Goal: Task Accomplishment & Management: Manage account settings

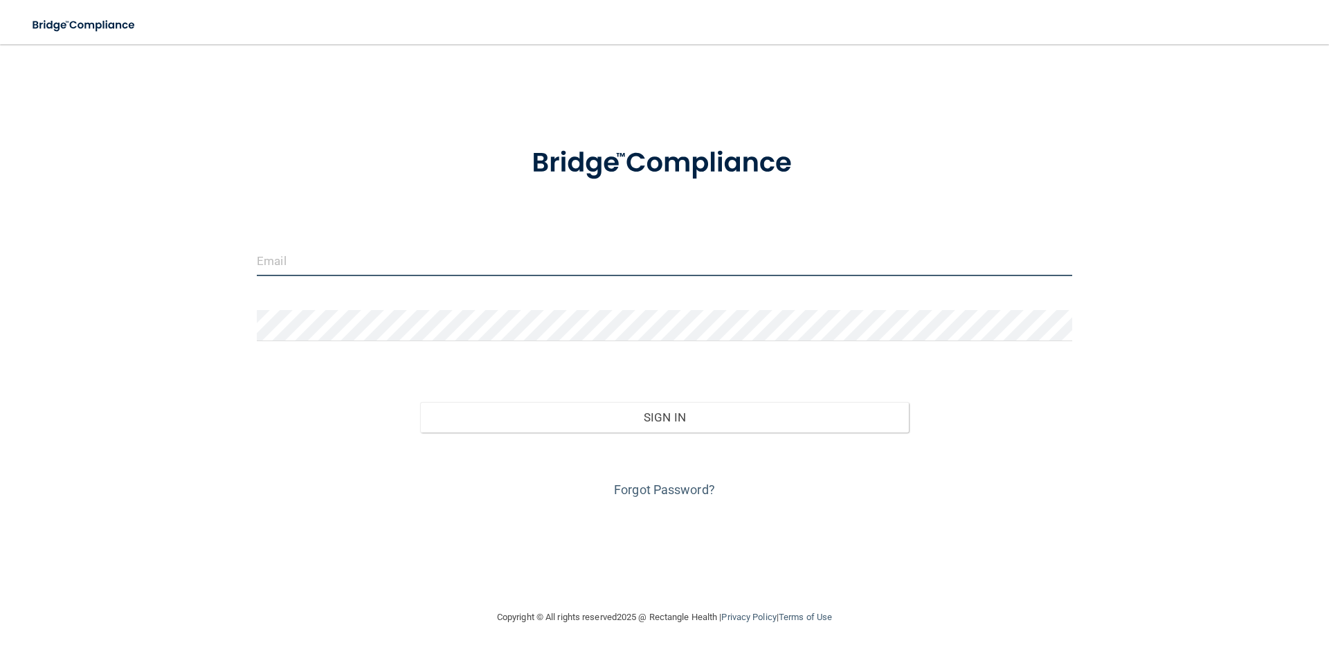
type input "[EMAIL_ADDRESS][PERSON_NAME][DOMAIN_NAME]"
click at [343, 267] on input "[EMAIL_ADDRESS][PERSON_NAME][DOMAIN_NAME]" at bounding box center [664, 260] width 815 height 31
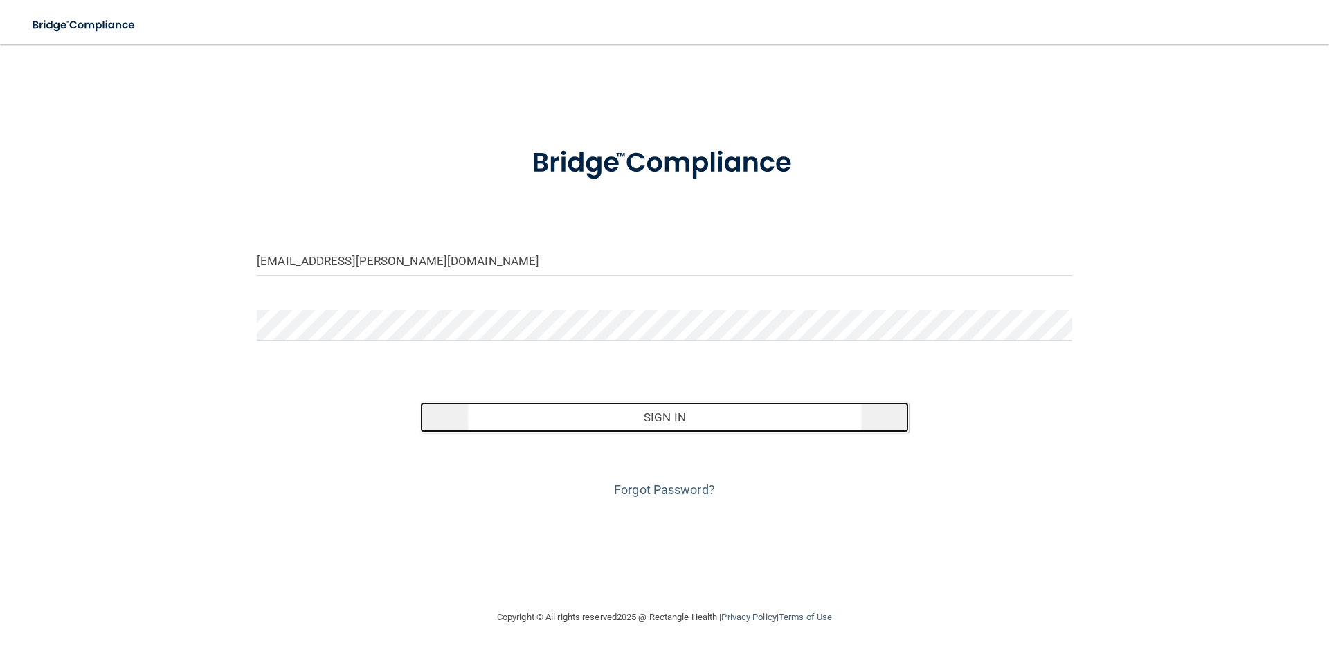
click at [660, 420] on button "Sign In" at bounding box center [664, 417] width 489 height 30
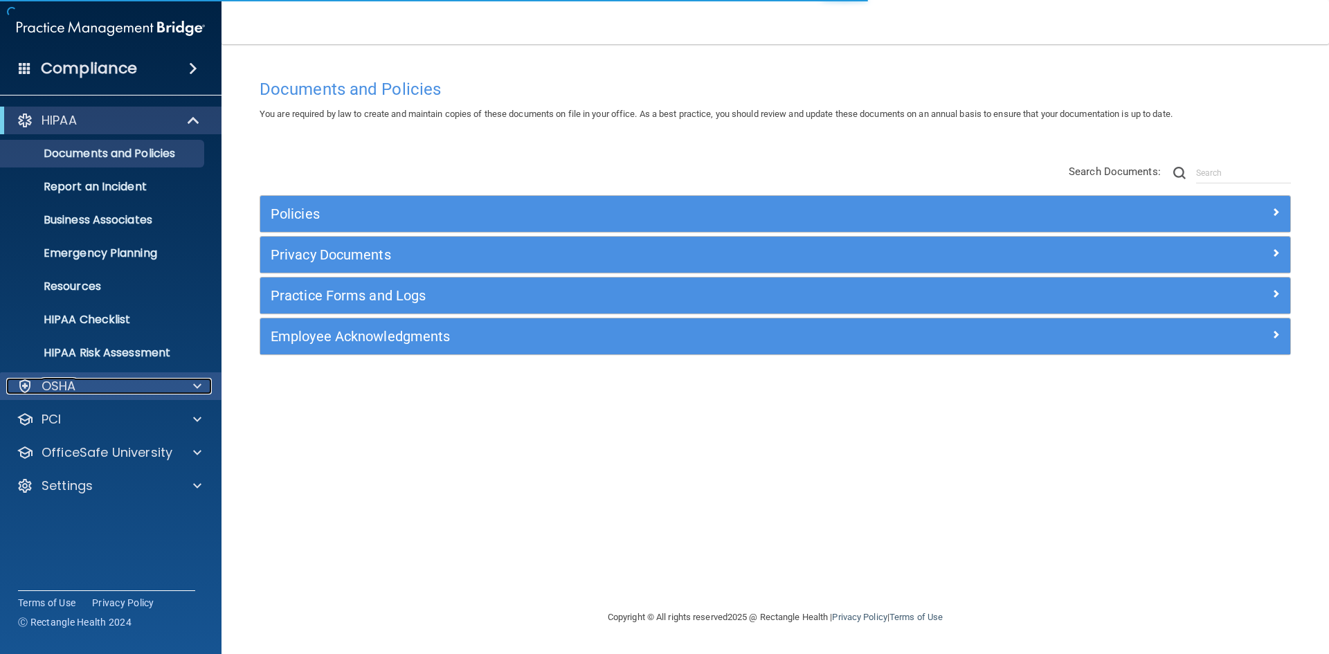
click at [196, 385] on span at bounding box center [197, 386] width 8 height 17
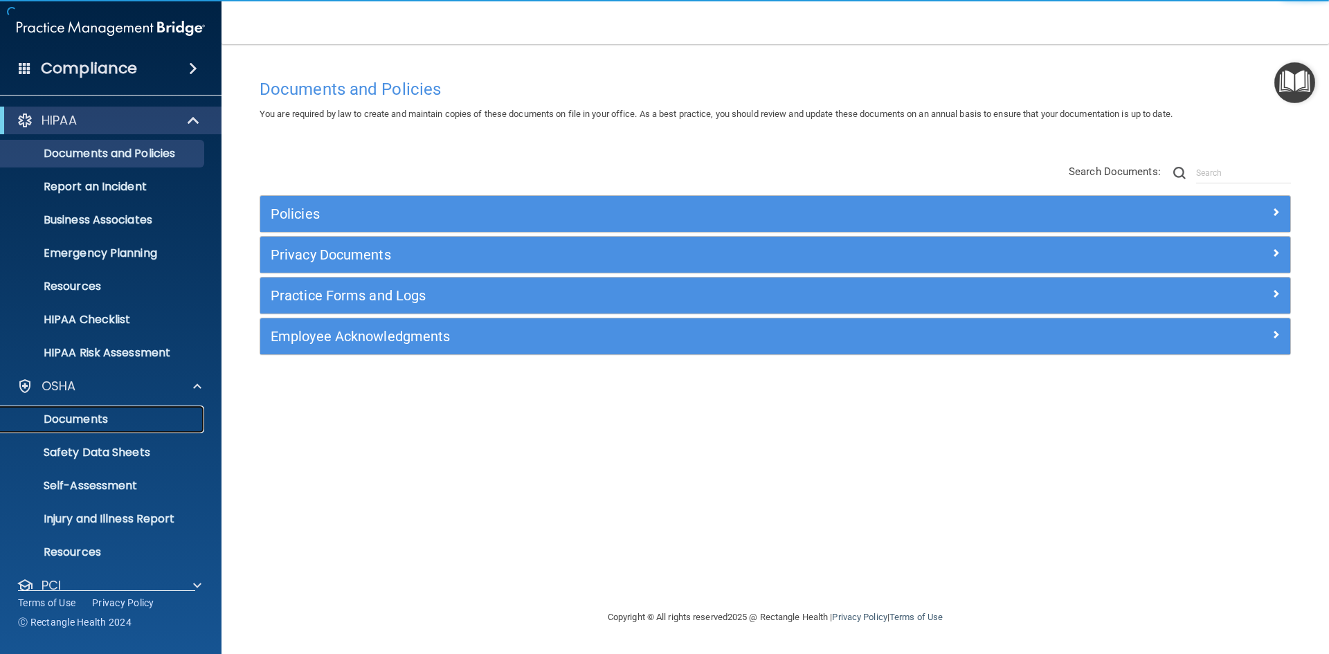
click at [132, 418] on p "Documents" at bounding box center [103, 420] width 189 height 14
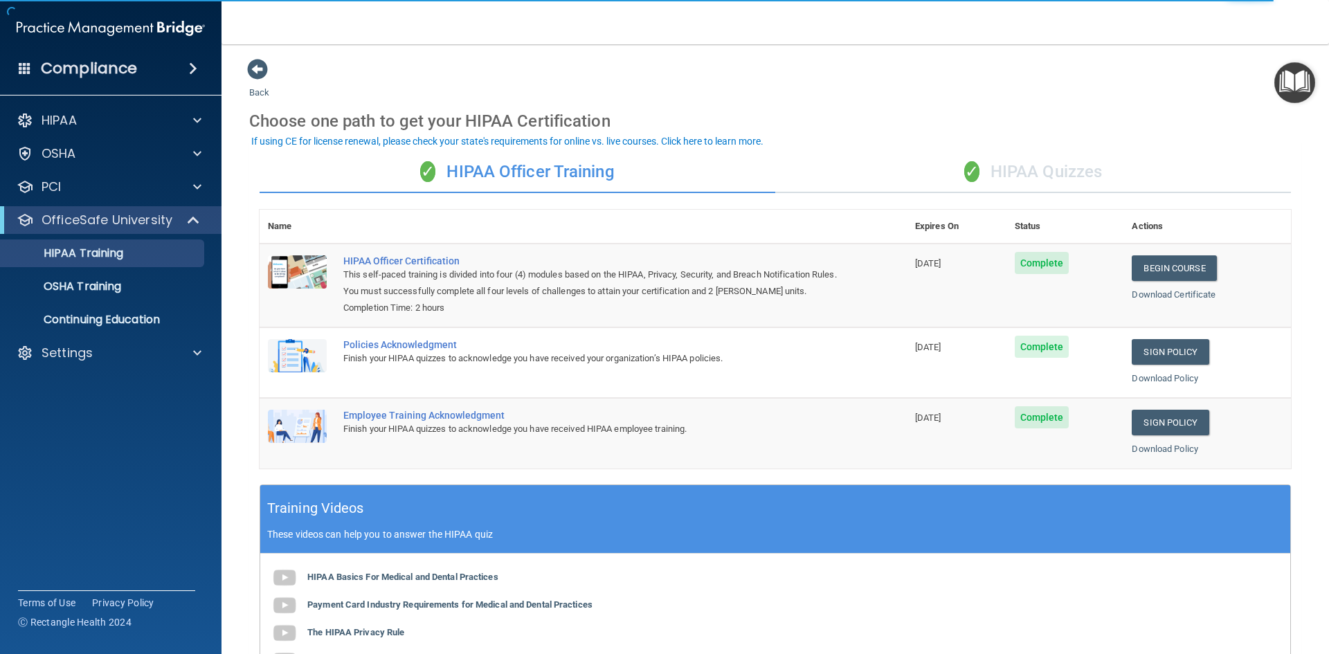
click at [127, 69] on h4 "Compliance" at bounding box center [89, 68] width 96 height 19
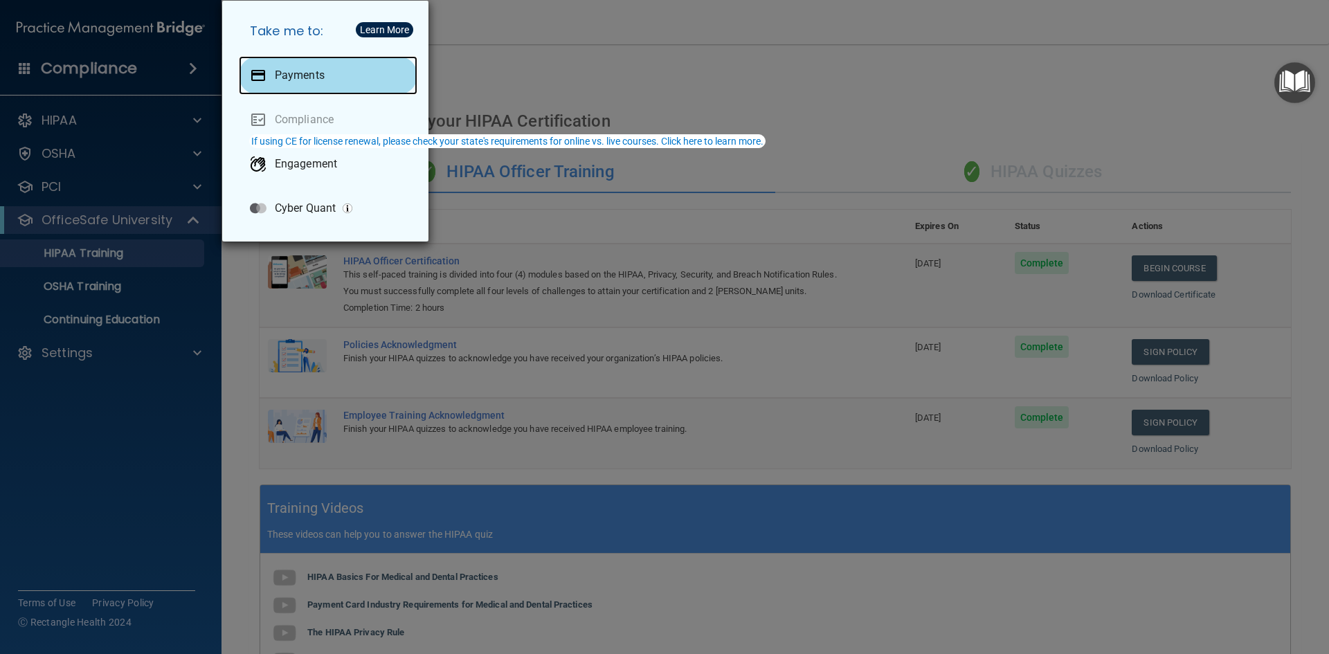
click at [316, 74] on p "Payments" at bounding box center [300, 76] width 50 height 14
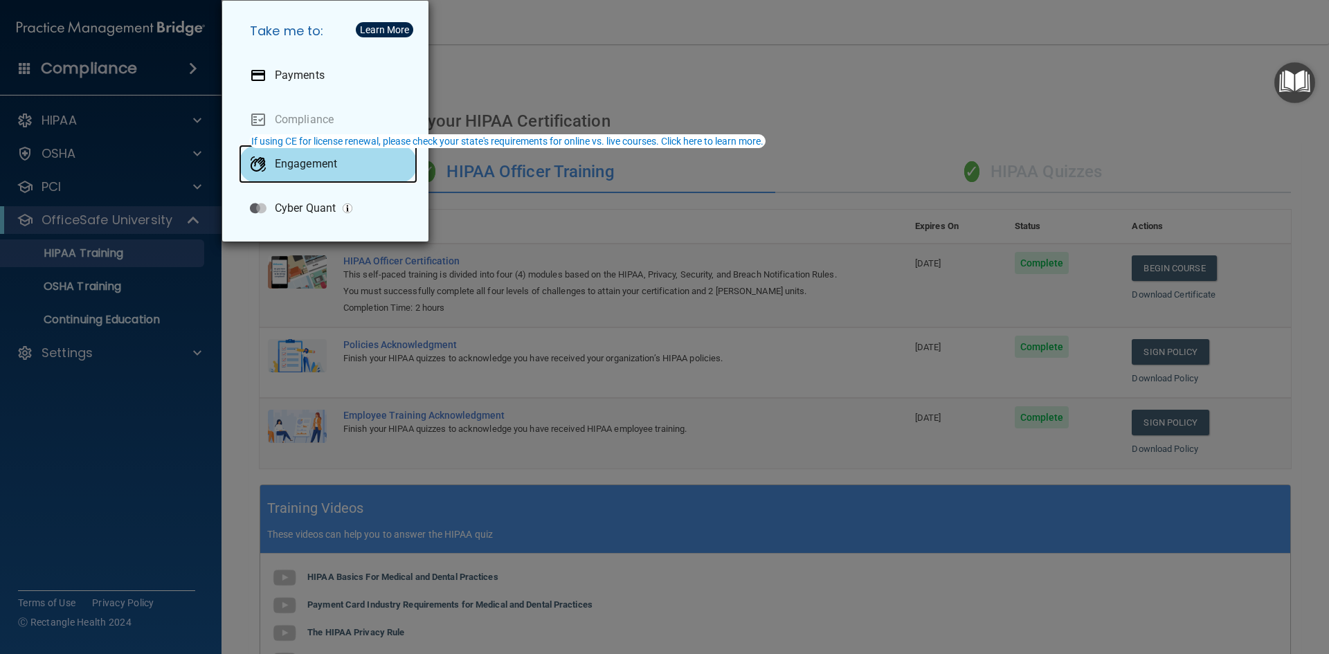
click at [299, 169] on p "Engagement" at bounding box center [306, 164] width 62 height 14
click at [154, 201] on div "Take me to: Payments Compliance Engagement Cyber Quant" at bounding box center [664, 327] width 1329 height 654
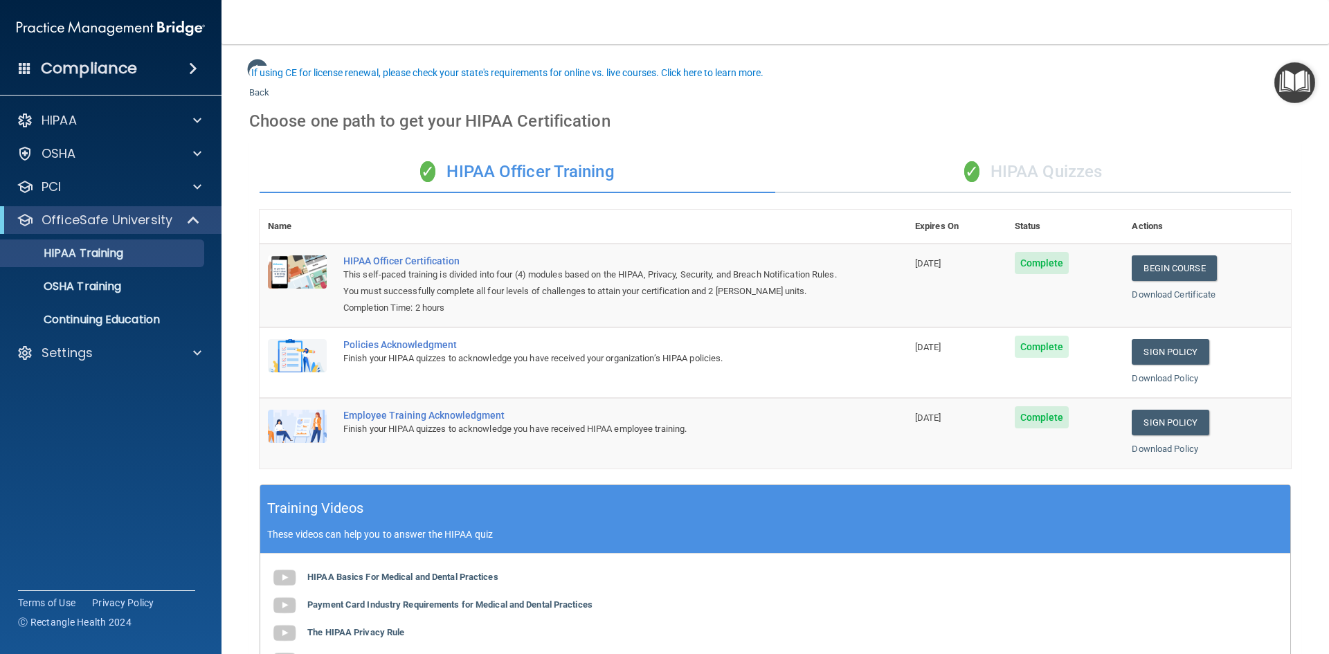
scroll to position [261, 0]
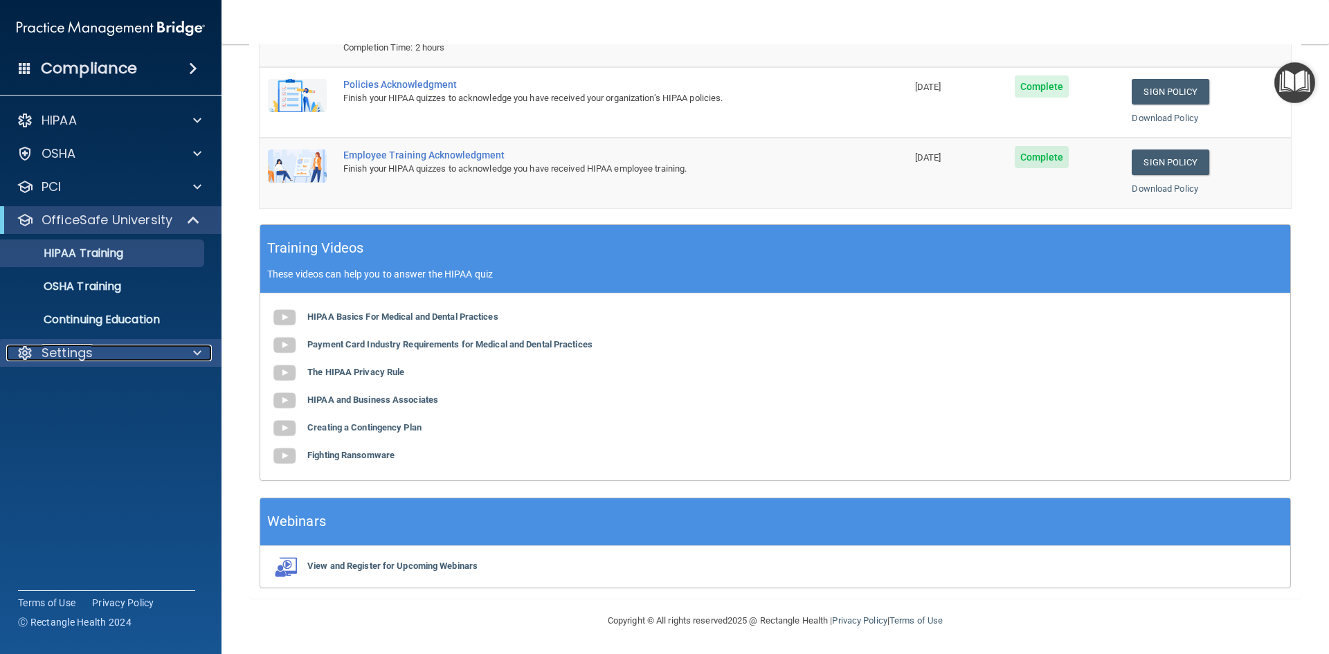
click at [148, 354] on div "Settings" at bounding box center [92, 353] width 172 height 17
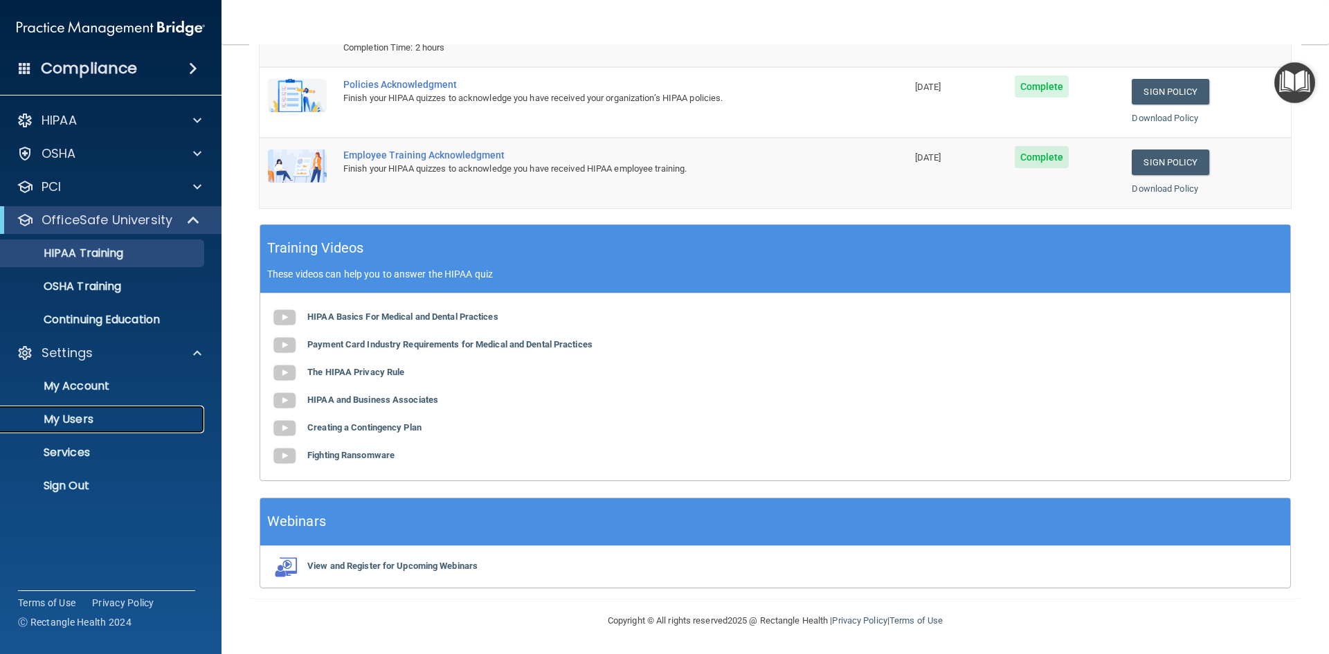
click at [87, 415] on p "My Users" at bounding box center [103, 420] width 189 height 14
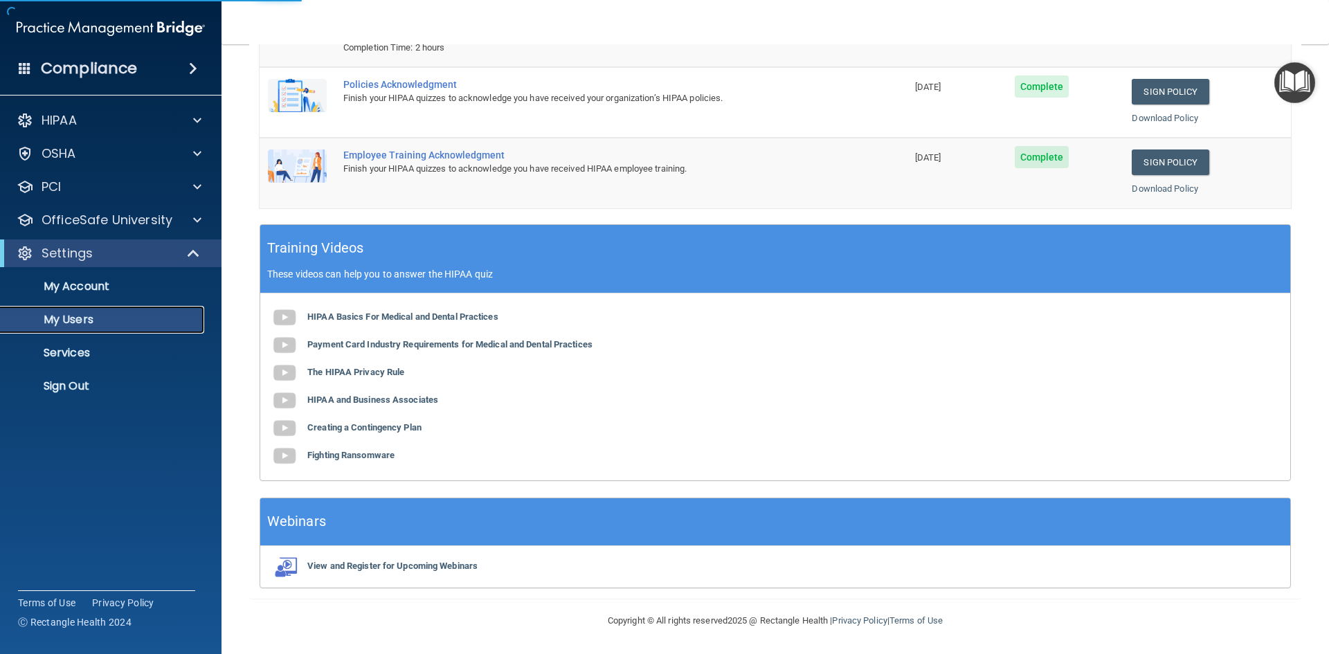
scroll to position [149, 0]
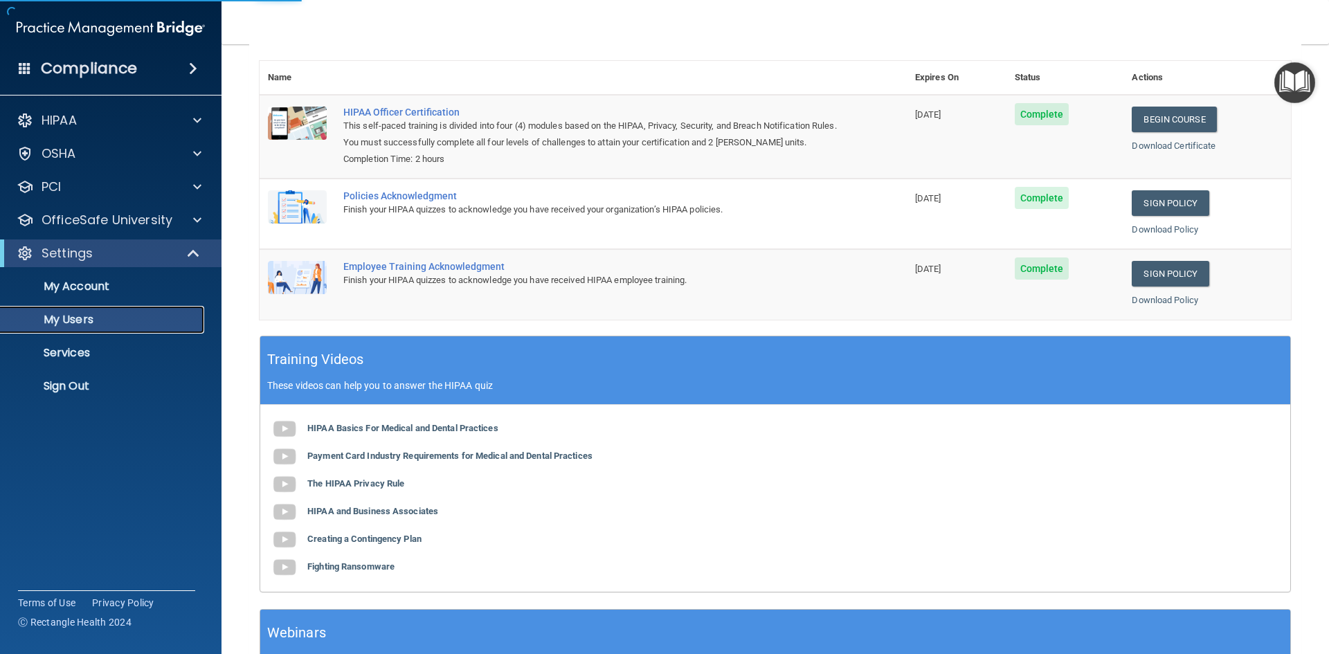
select select "20"
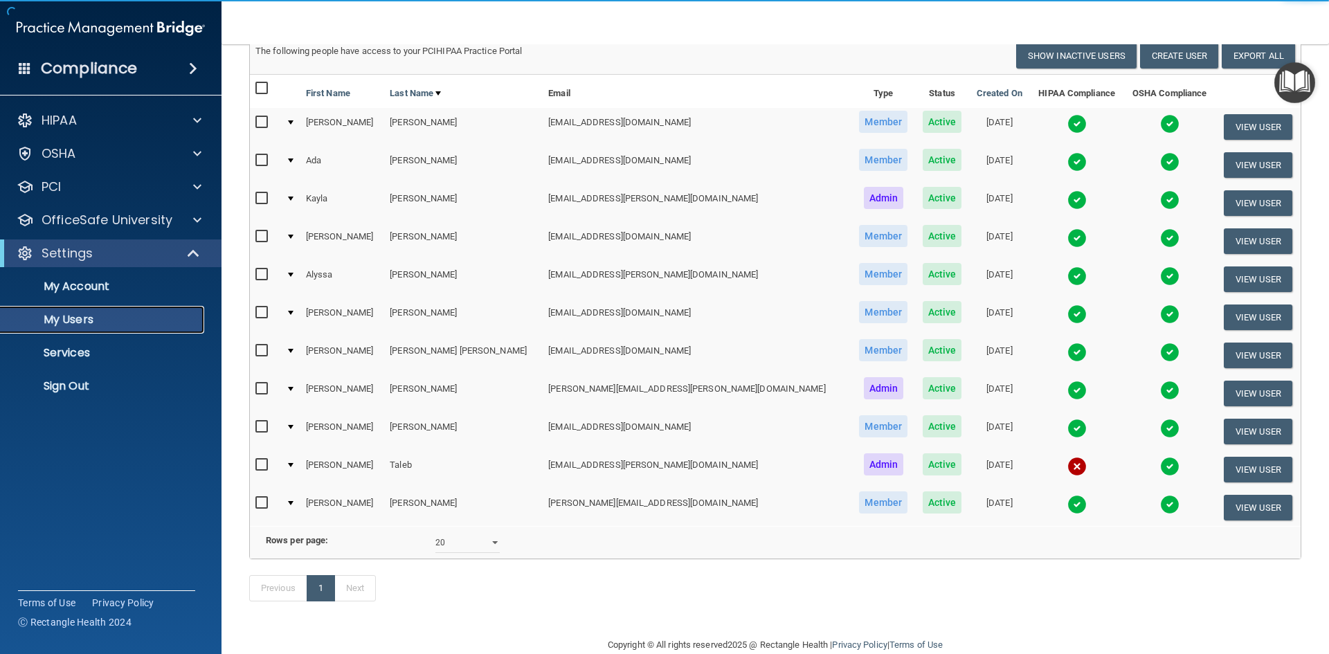
scroll to position [80, 0]
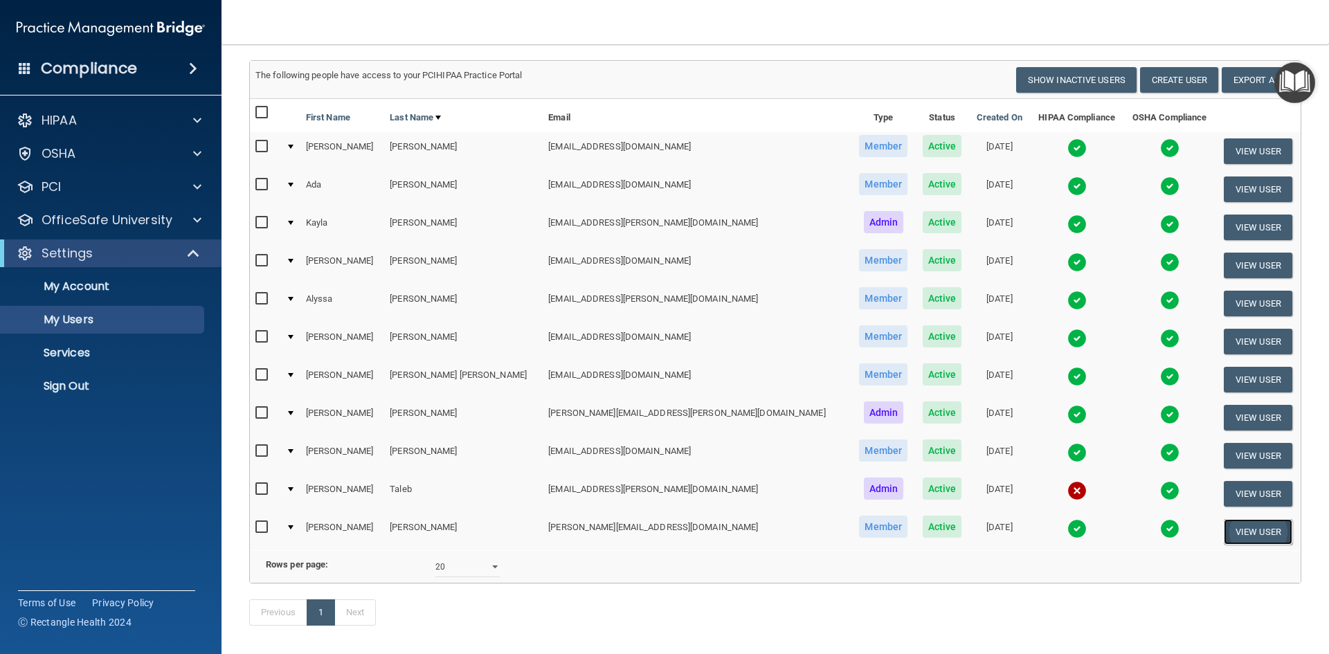
click at [1251, 539] on button "View User" at bounding box center [1258, 532] width 69 height 26
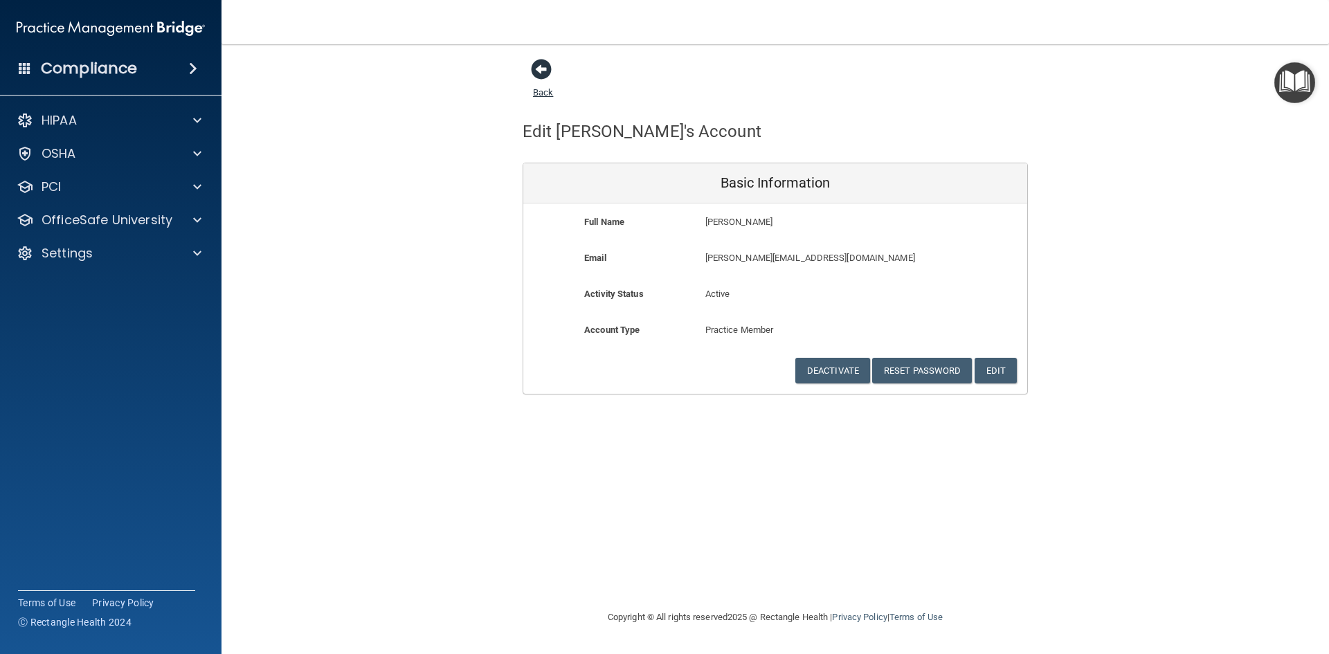
click at [543, 71] on span at bounding box center [541, 69] width 21 height 21
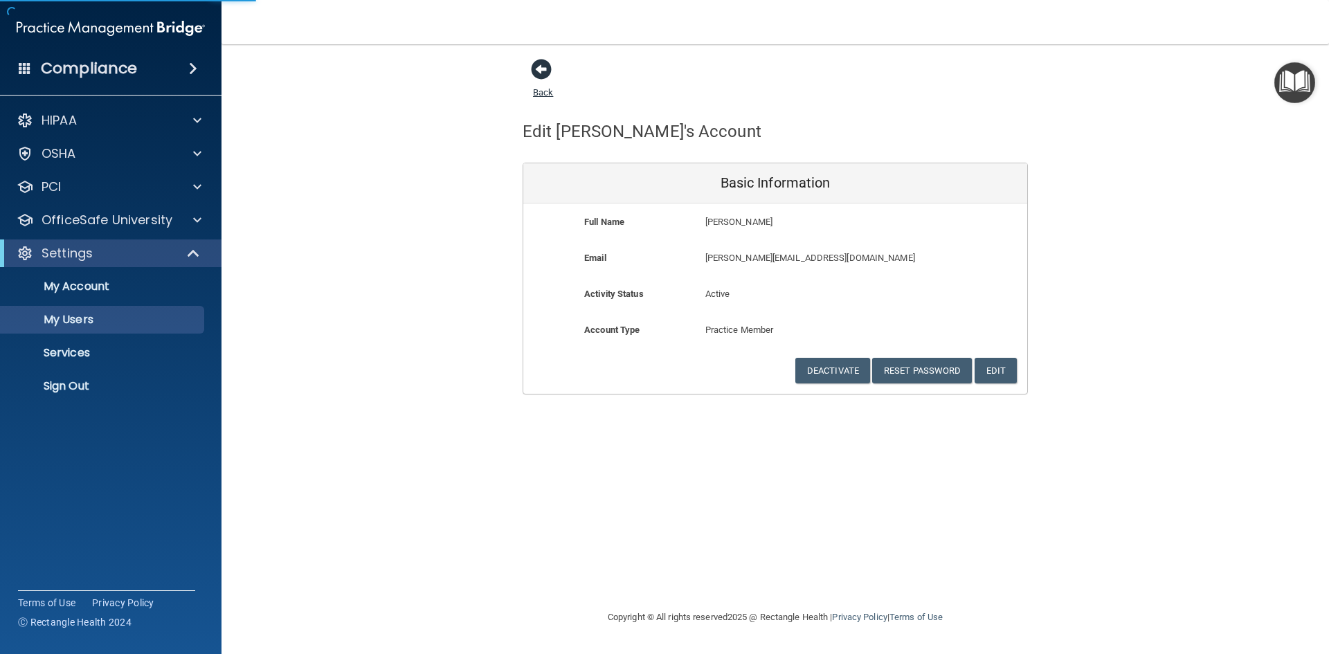
select select "20"
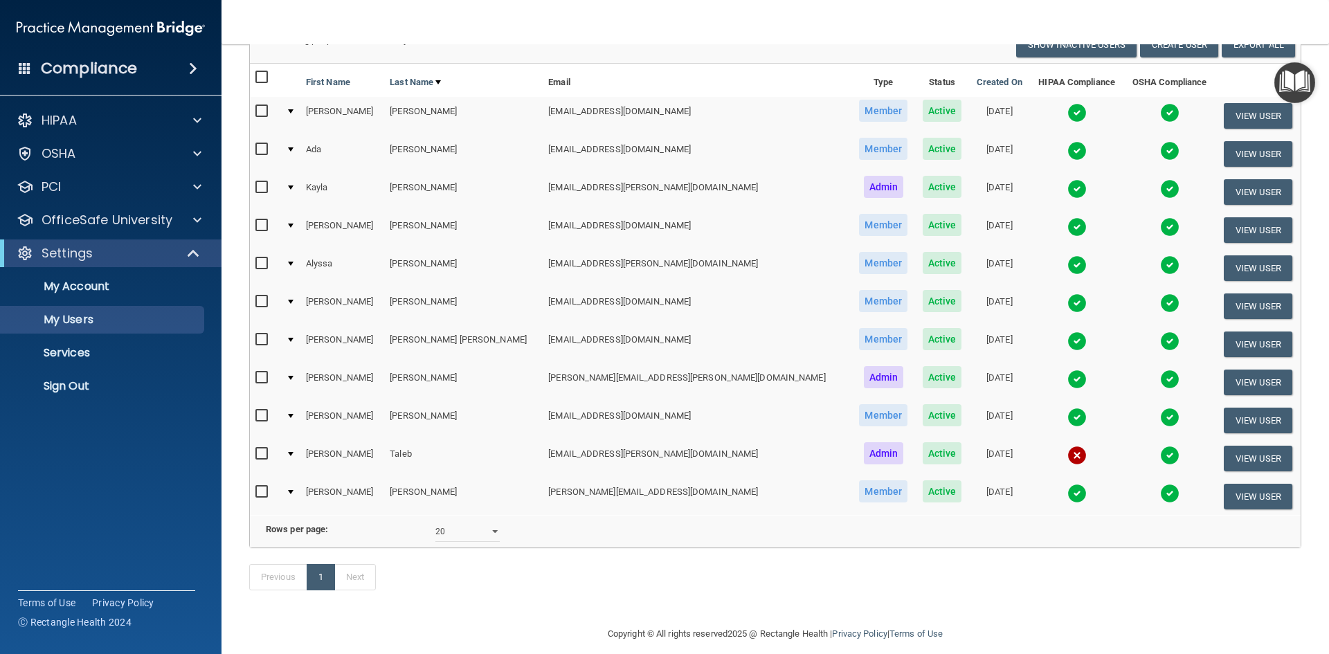
scroll to position [149, 0]
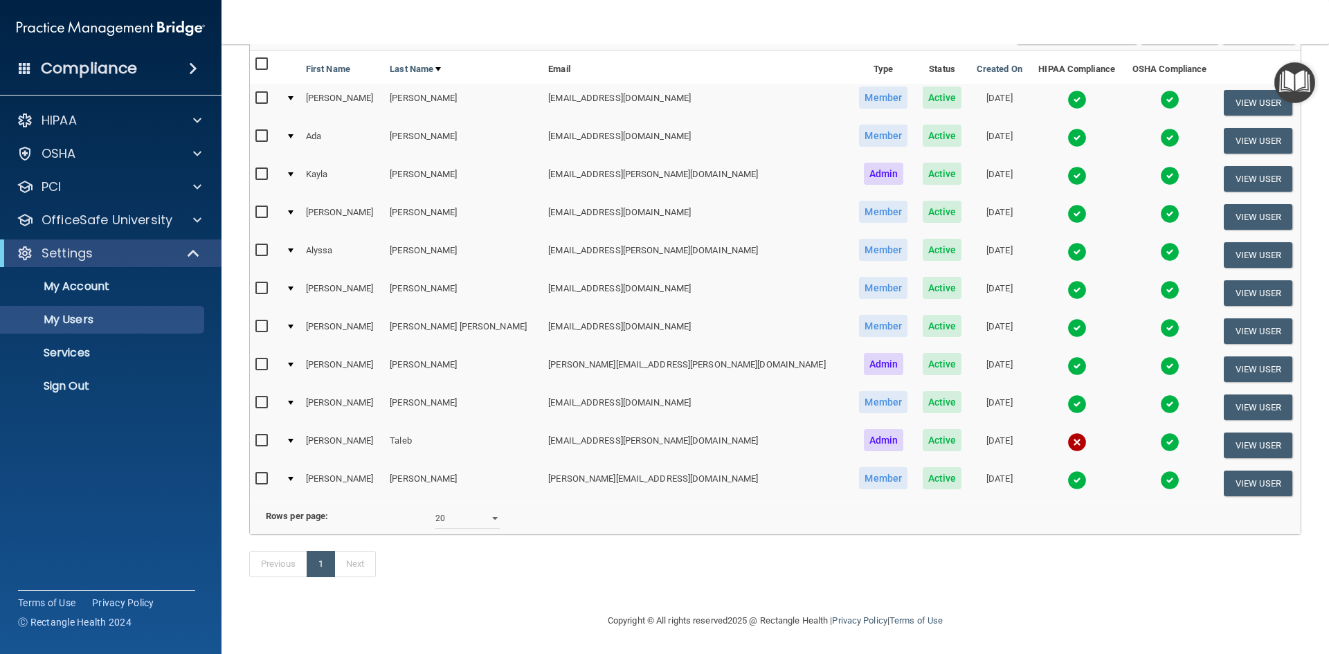
click at [1293, 78] on img "Open Resource Center" at bounding box center [1294, 82] width 41 height 41
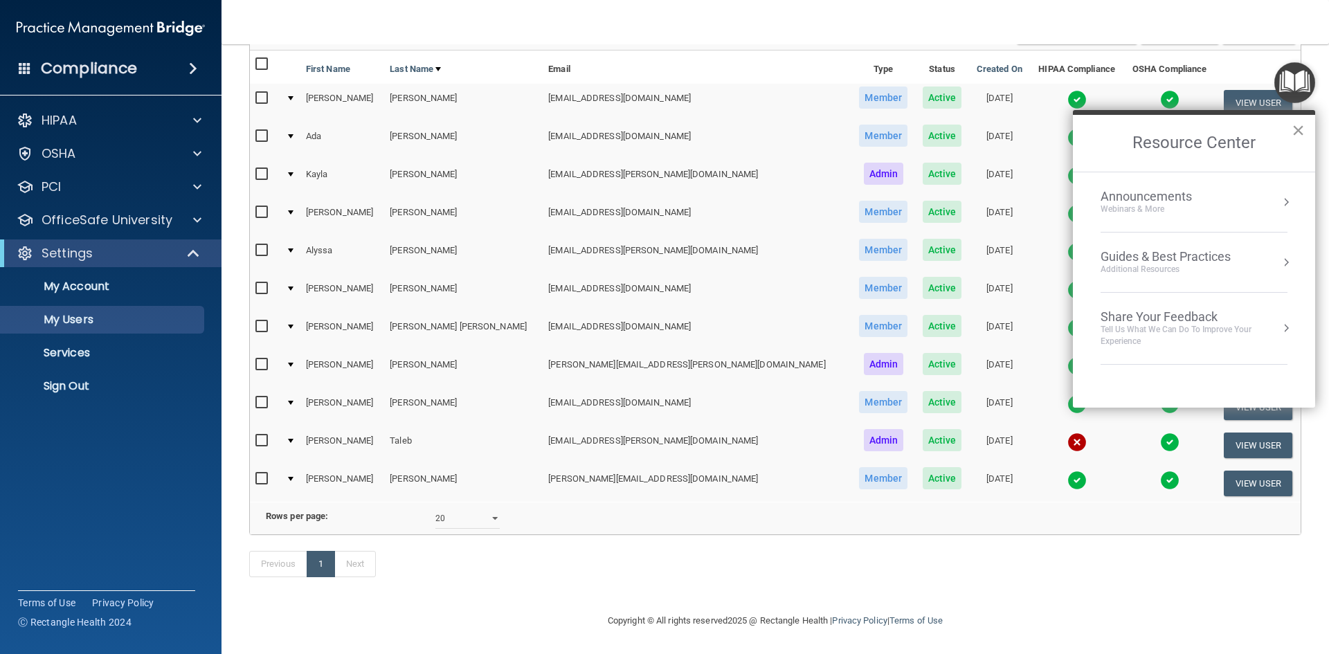
click at [1295, 123] on button "×" at bounding box center [1298, 130] width 13 height 22
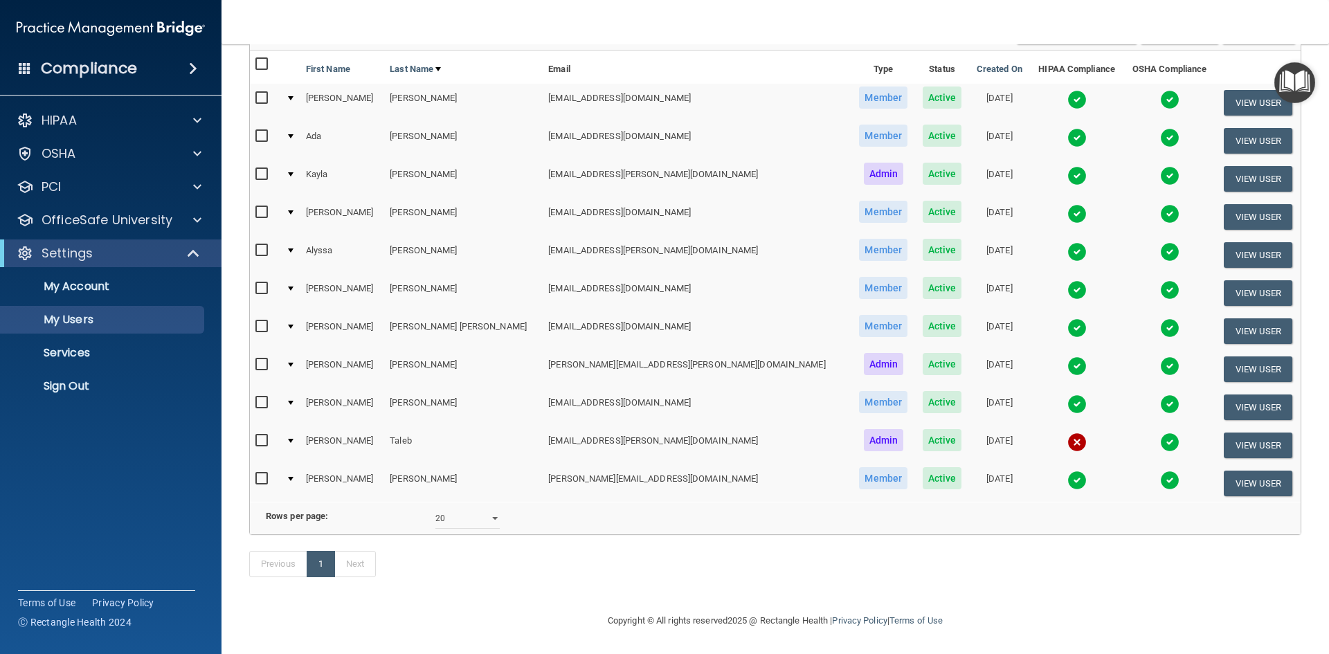
click at [384, 464] on td "Van De Kreeke" at bounding box center [463, 482] width 159 height 37
drag, startPoint x: 548, startPoint y: 445, endPoint x: 671, endPoint y: 447, distance: 122.5
click at [548, 464] on td "kylie.vandekreeke@greenbayoralsurgery.com" at bounding box center [697, 482] width 309 height 37
click at [1034, 464] on td at bounding box center [1077, 482] width 94 height 37
click at [1067, 476] on img at bounding box center [1076, 480] width 19 height 19
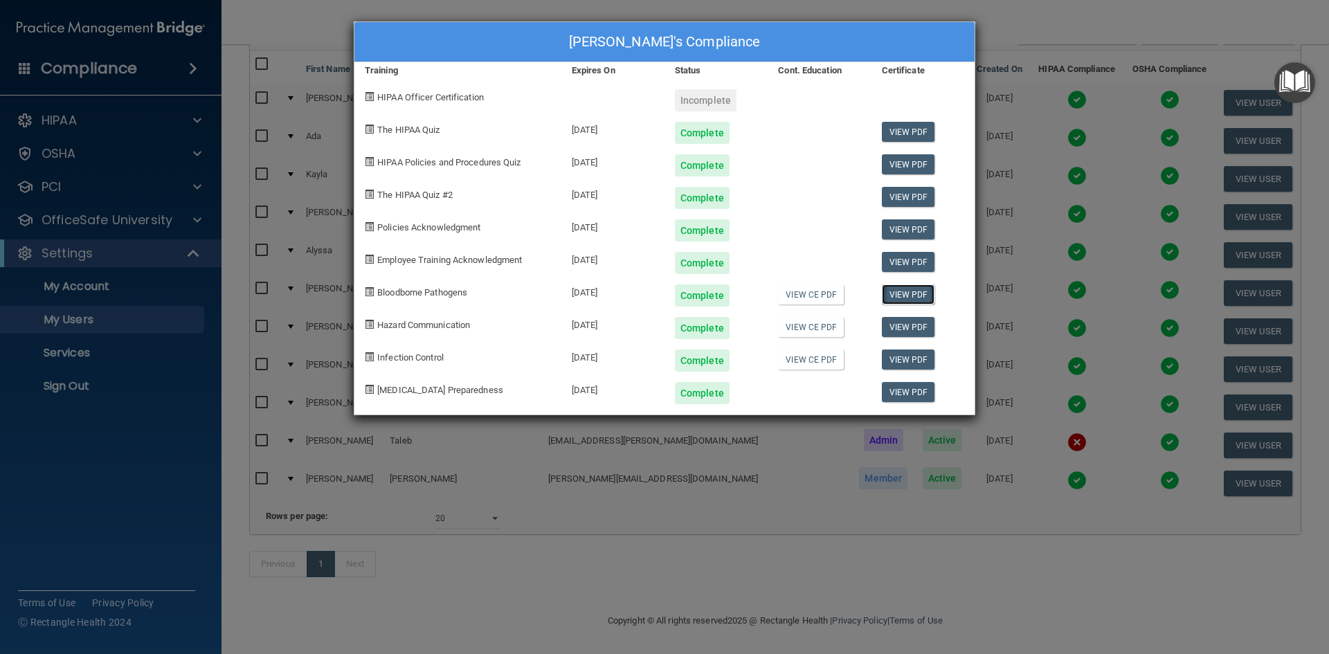
click at [906, 294] on link "View PDF" at bounding box center [908, 294] width 53 height 20
click at [915, 330] on link "View PDF" at bounding box center [908, 327] width 53 height 20
click at [909, 359] on link "View PDF" at bounding box center [908, 360] width 53 height 20
click at [1107, 245] on div "Kylie Van De Kreeke's Compliance Training Expires On Status Cont. Education Cer…" at bounding box center [664, 327] width 1329 height 654
click at [1061, 398] on div "Kylie Van De Kreeke's Compliance Training Expires On Status Cont. Education Cer…" at bounding box center [664, 327] width 1329 height 654
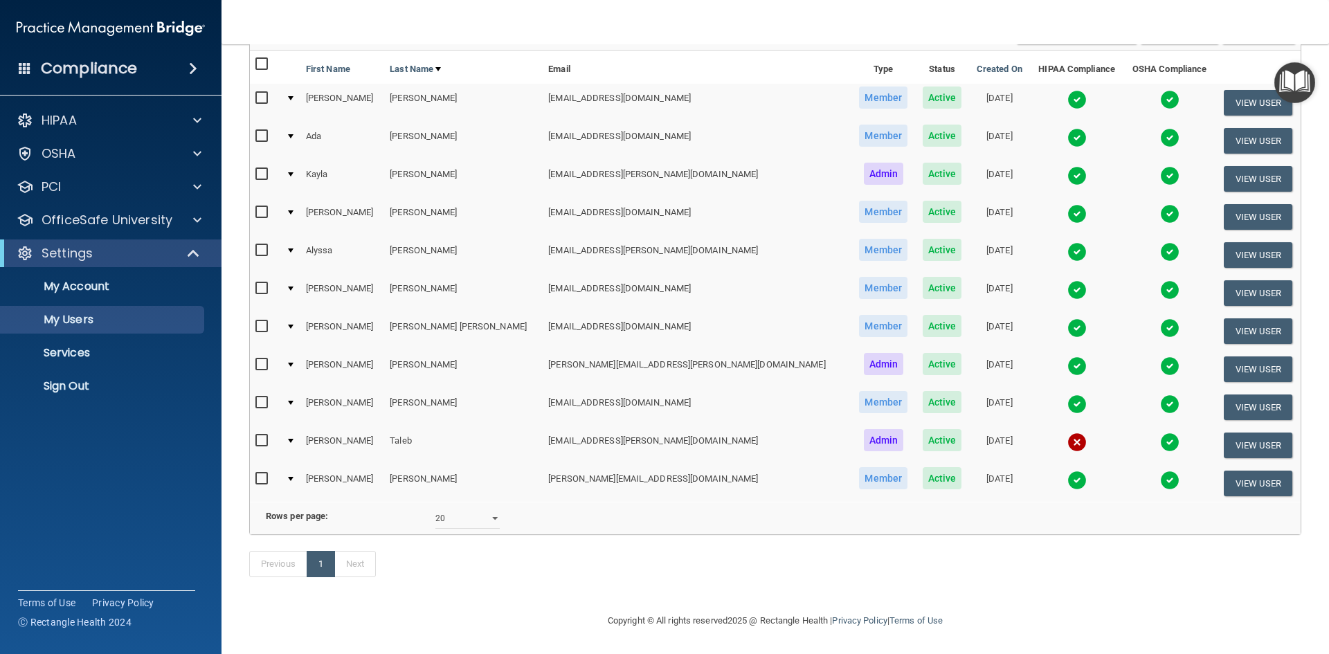
click at [1160, 471] on img at bounding box center [1169, 480] width 19 height 19
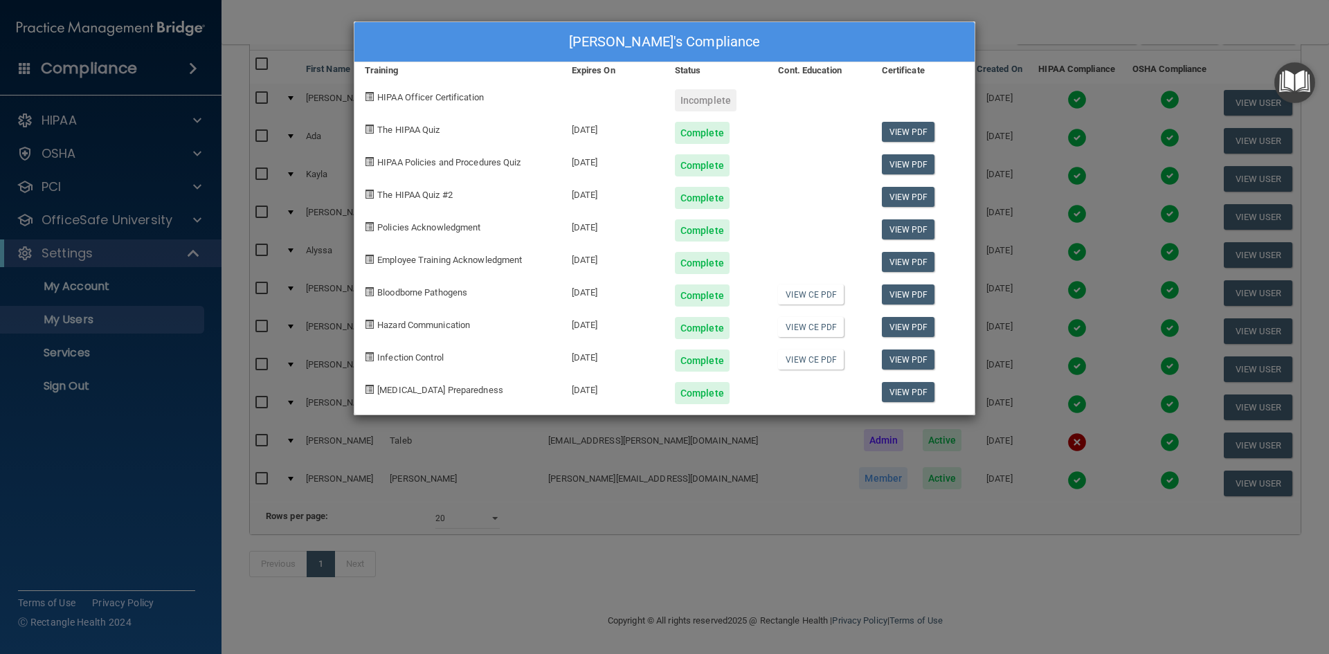
click at [726, 99] on div "Incomplete" at bounding box center [706, 100] width 62 height 22
click at [864, 89] on div at bounding box center [819, 95] width 103 height 33
click at [688, 98] on div "Incomplete" at bounding box center [706, 100] width 62 height 22
click at [1022, 83] on div "Kylie Van De Kreeke's Compliance Training Expires On Status Cont. Education Cer…" at bounding box center [664, 327] width 1329 height 654
